Goal: Task Accomplishment & Management: Use online tool/utility

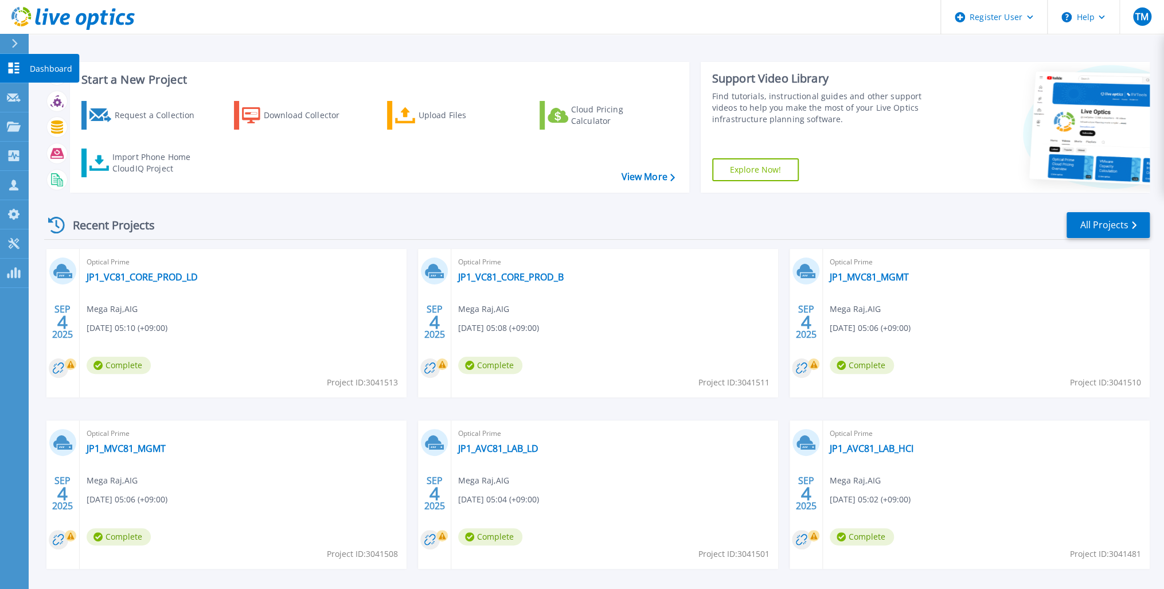
click at [11, 69] on icon at bounding box center [14, 67] width 14 height 11
click at [162, 278] on link "JP1_VC81_CORE_PROD_LD" at bounding box center [142, 276] width 111 height 11
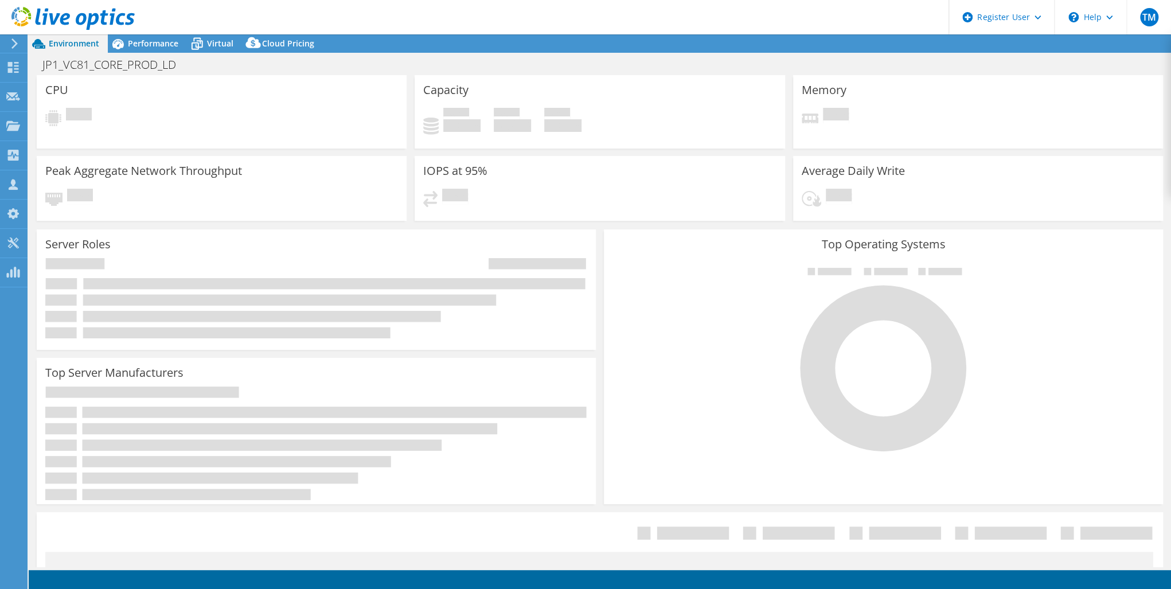
select select "USD"
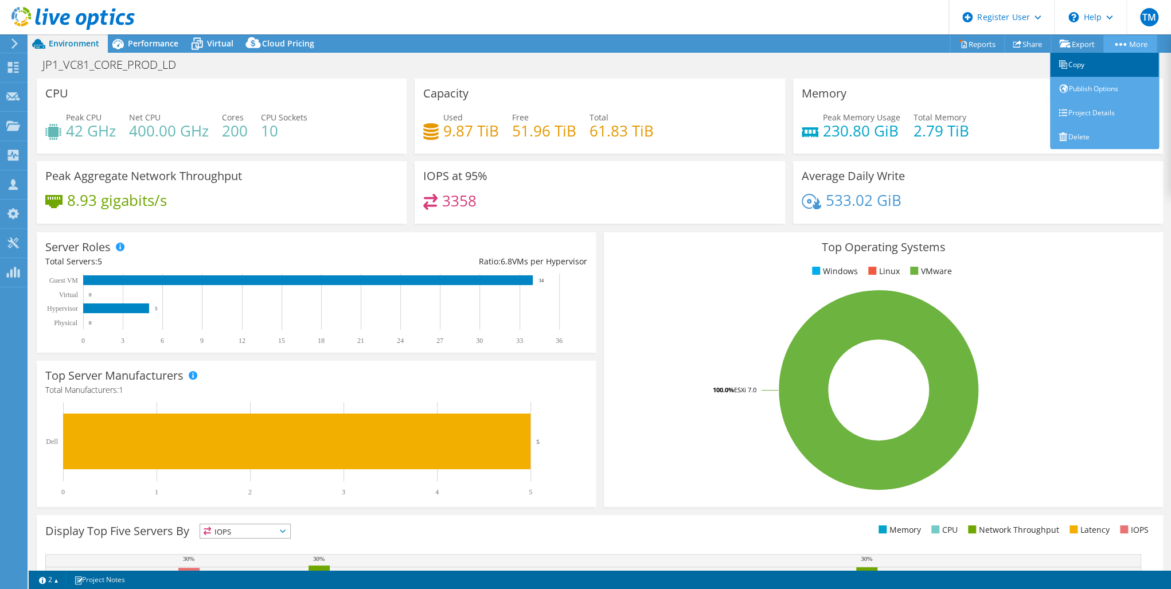
click at [1077, 64] on link "Copy" at bounding box center [1104, 65] width 109 height 24
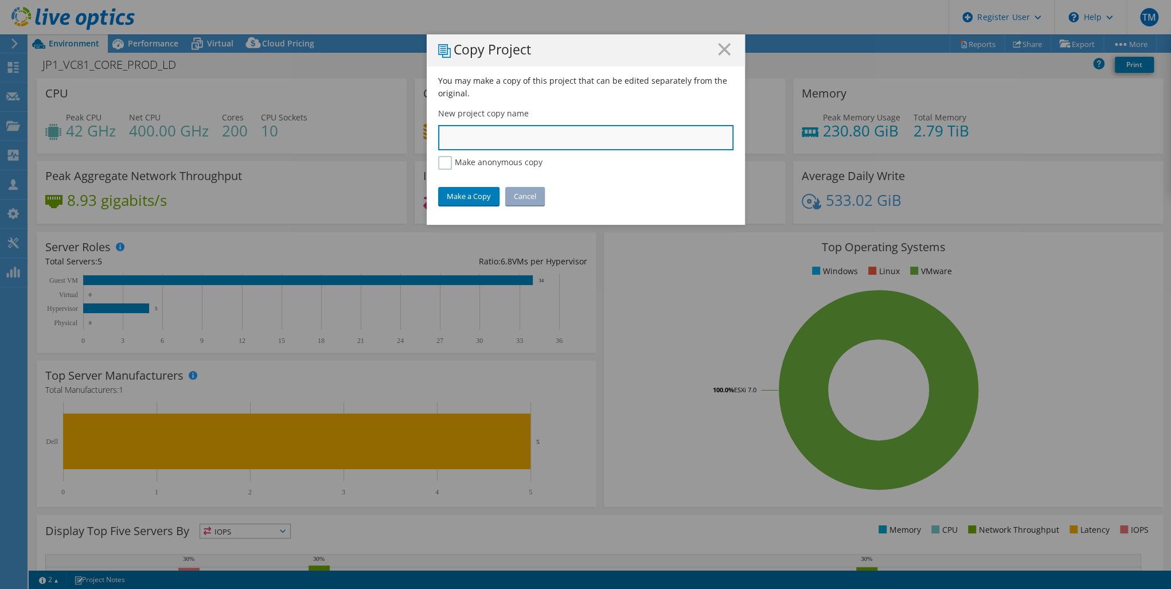
click at [452, 131] on input "text" at bounding box center [585, 137] width 295 height 25
paste input "JP1_VC81_DB_PROD_LD"
type input "JP1_VC81_DB_PROD_LD"
click at [466, 195] on link "Make a Copy" at bounding box center [468, 196] width 61 height 18
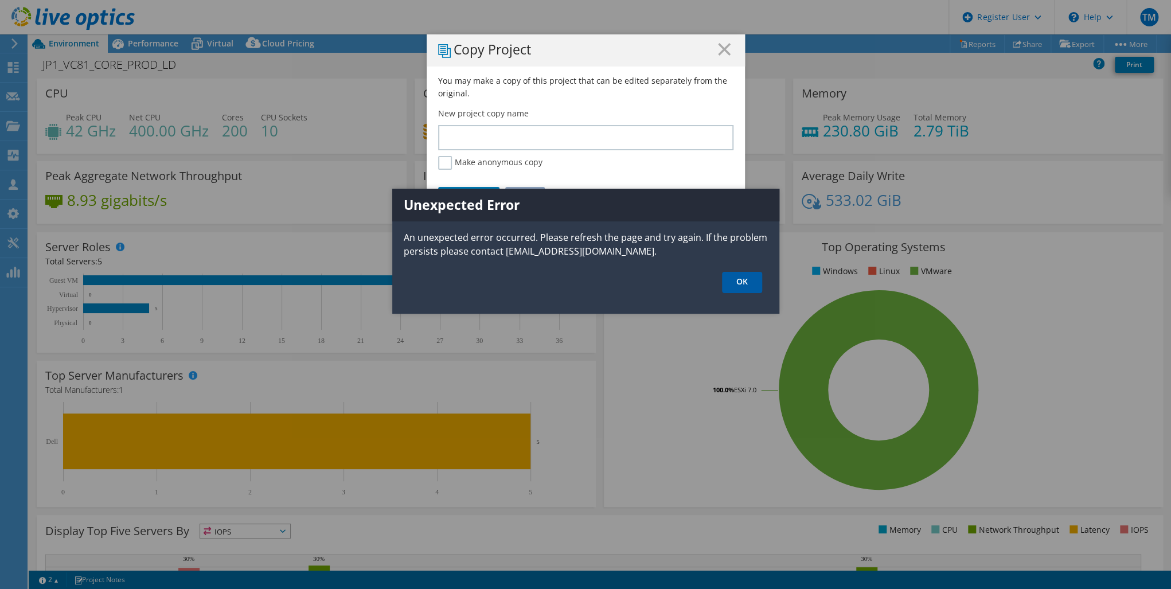
click at [737, 279] on link "OK" at bounding box center [742, 282] width 40 height 21
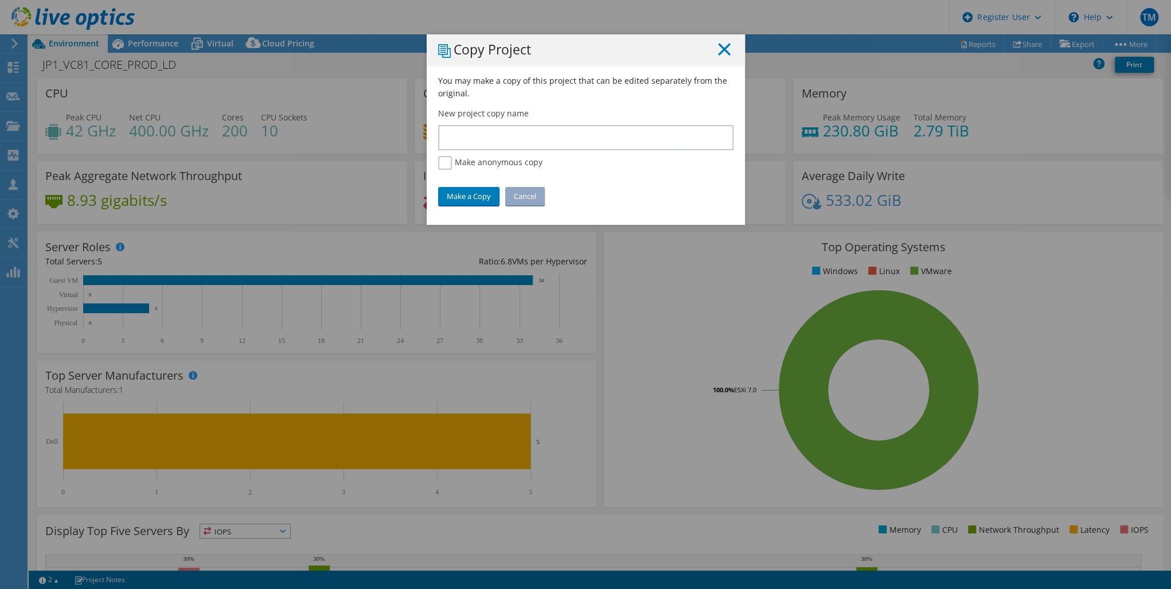
click at [718, 48] on line at bounding box center [723, 49] width 11 height 11
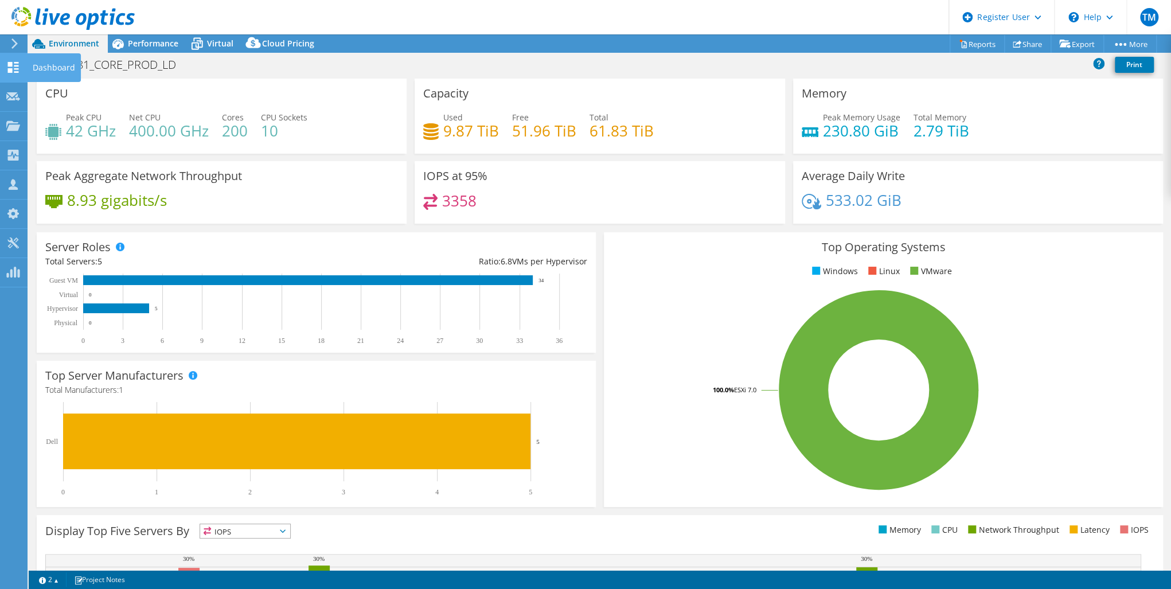
click at [16, 62] on use at bounding box center [13, 67] width 11 height 11
